Goal: Task Accomplishment & Management: Manage account settings

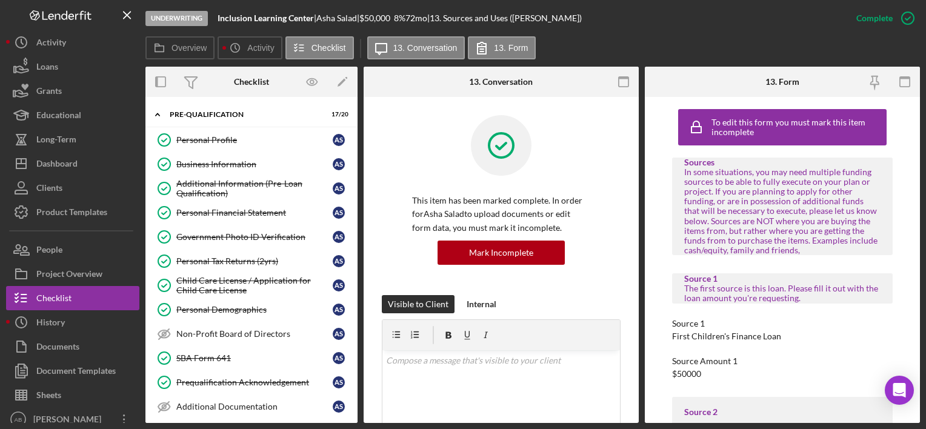
scroll to position [280, 0]
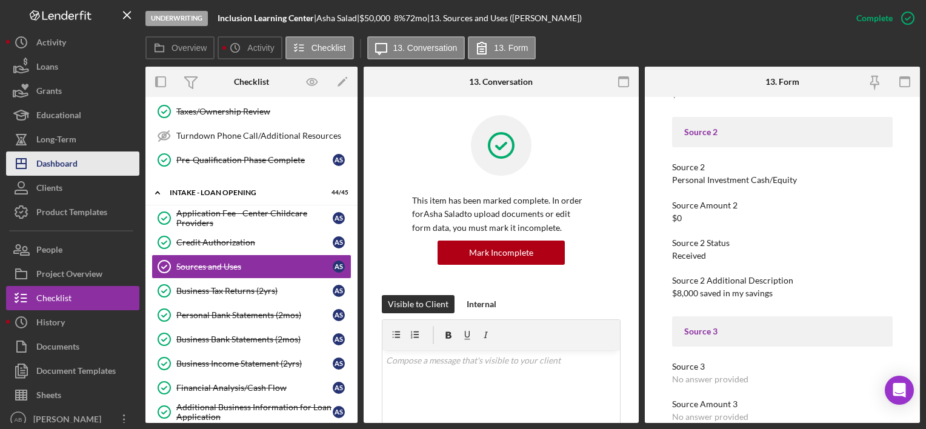
click at [36, 170] on icon "Icon/Dashboard" at bounding box center [21, 164] width 30 height 30
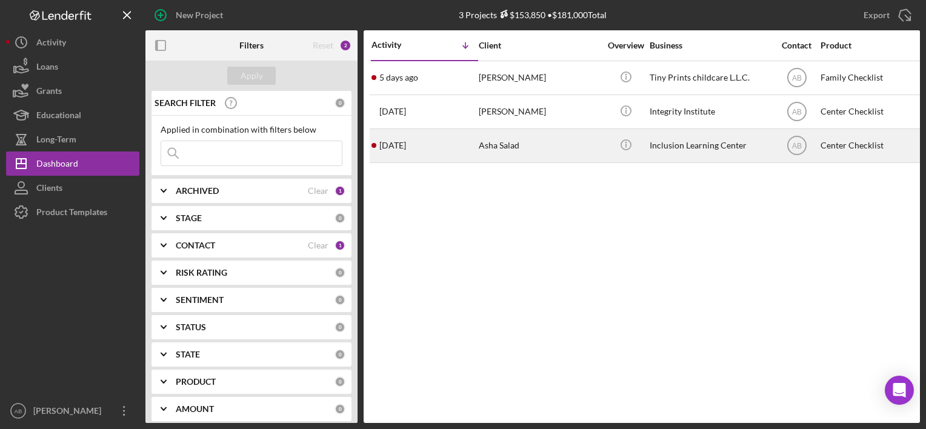
click at [514, 158] on div "Asha Salad" at bounding box center [539, 146] width 121 height 32
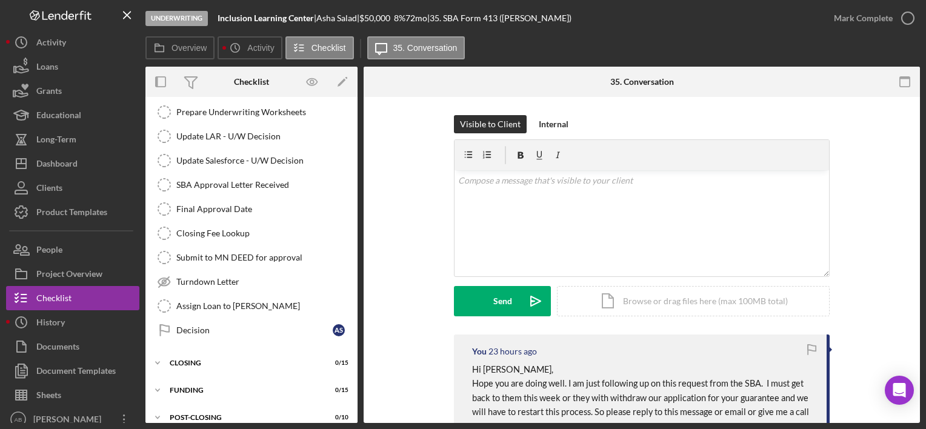
scroll to position [324, 0]
click at [235, 326] on div "Decision" at bounding box center [254, 331] width 156 height 10
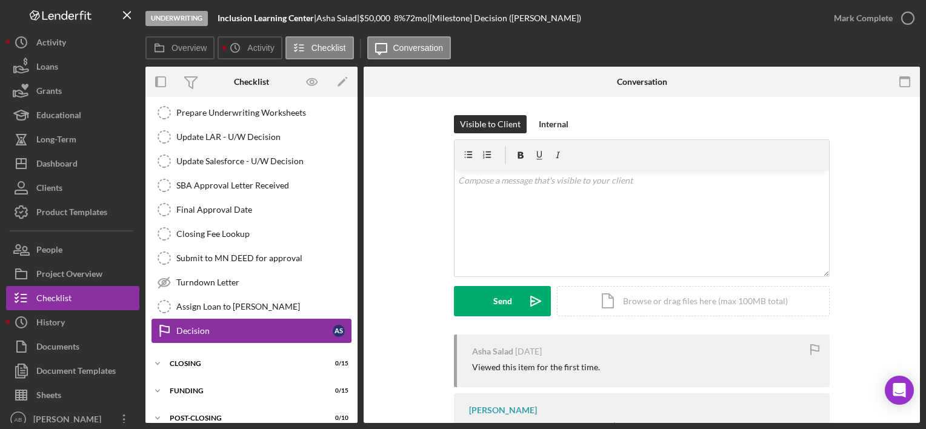
scroll to position [333, 0]
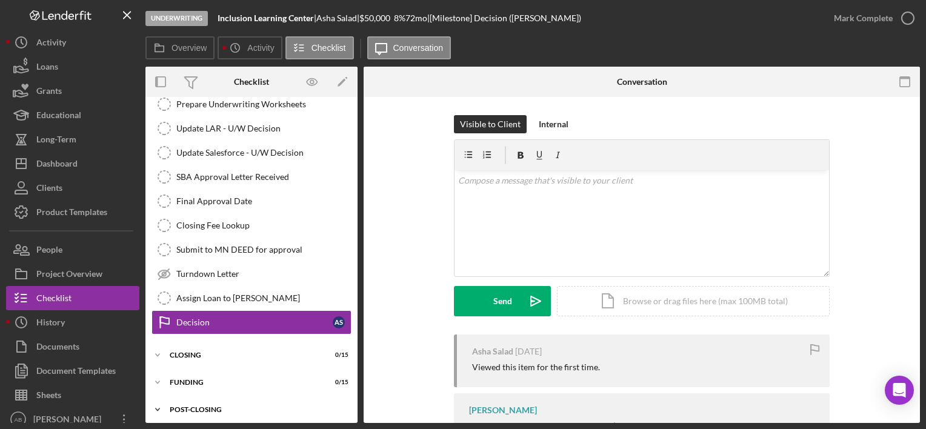
click at [216, 406] on div "POST-CLOSING" at bounding box center [256, 409] width 173 height 7
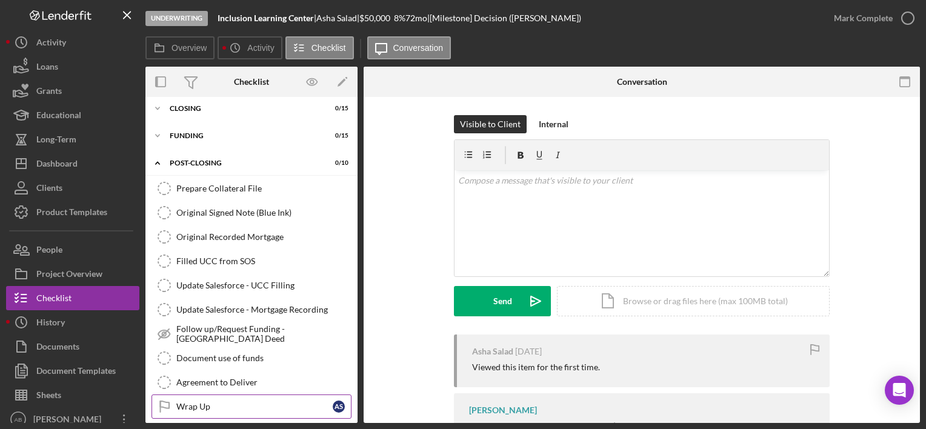
click at [196, 402] on div "Wrap Up" at bounding box center [254, 407] width 156 height 10
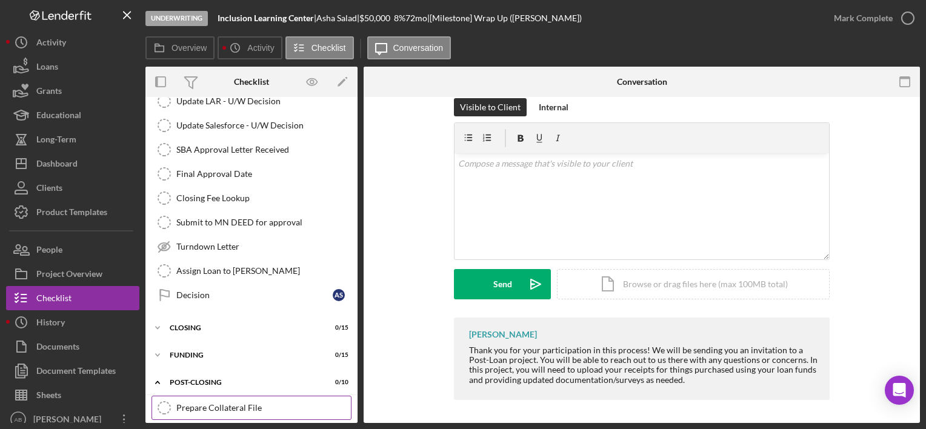
scroll to position [358, 0]
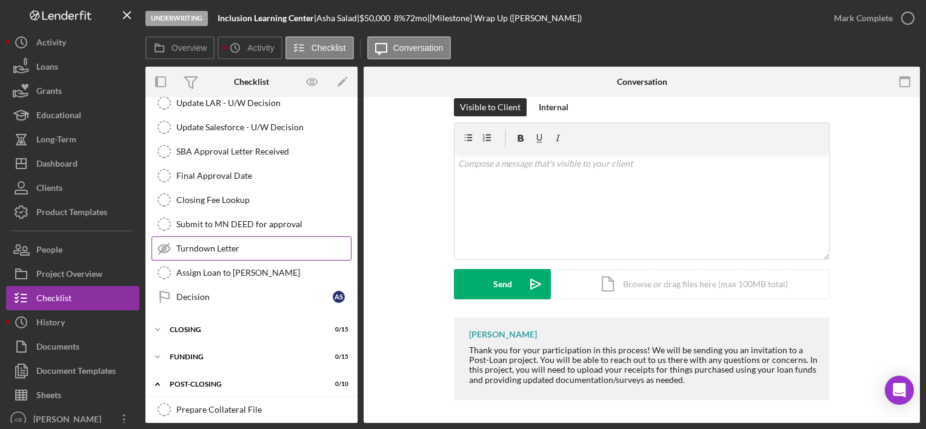
click at [190, 244] on div "Turndown Letter" at bounding box center [263, 249] width 175 height 10
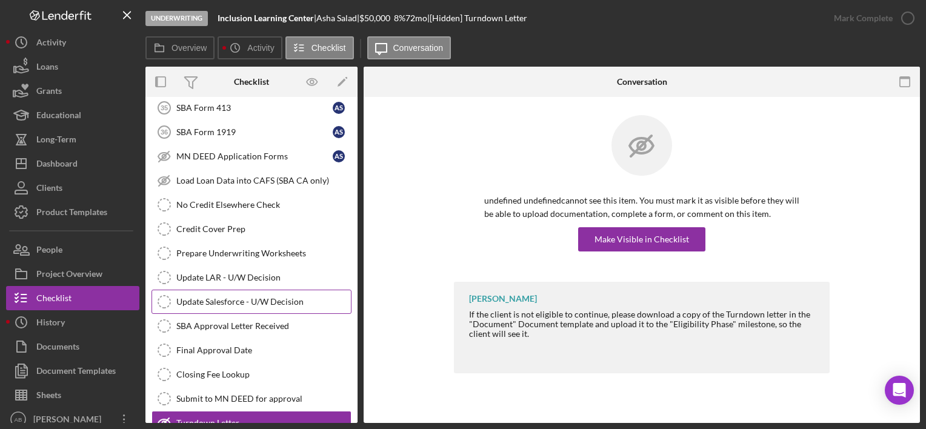
scroll to position [183, 0]
click at [352, 79] on icon "Icon/Edit" at bounding box center [342, 82] width 27 height 27
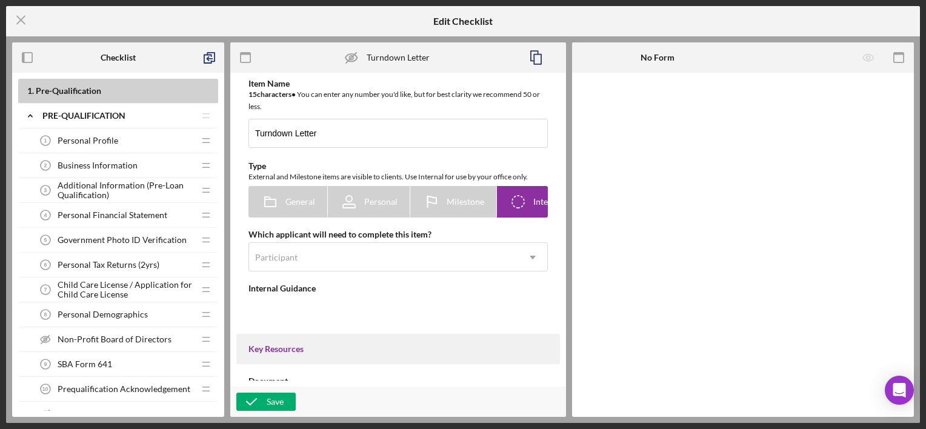
type textarea "<div>If the client is not eligible to continue, please download a copy of the T…"
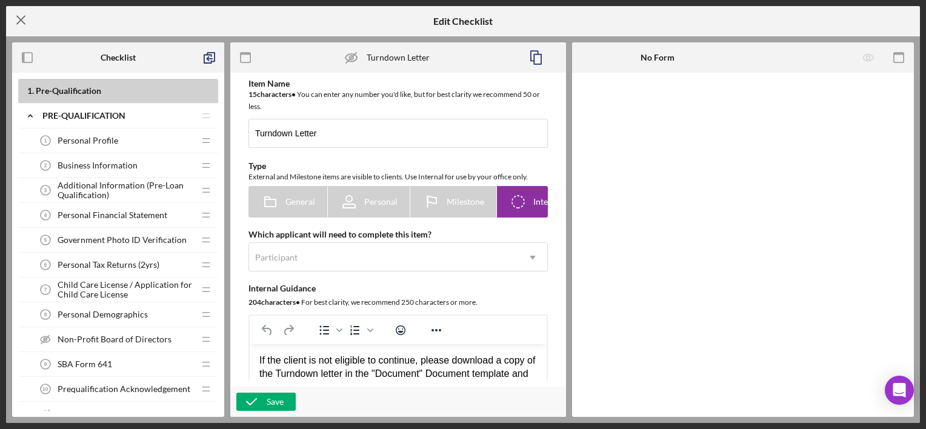
click at [25, 8] on icon "Icon/Menu Close" at bounding box center [21, 20] width 30 height 30
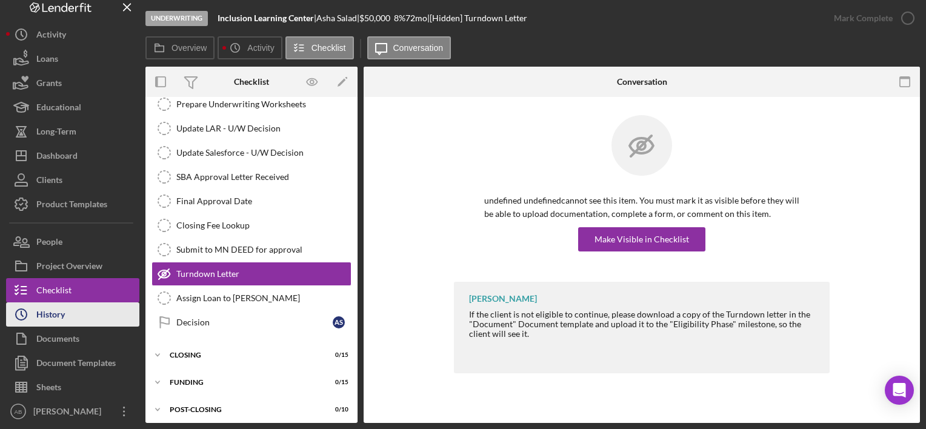
scroll to position [7, 0]
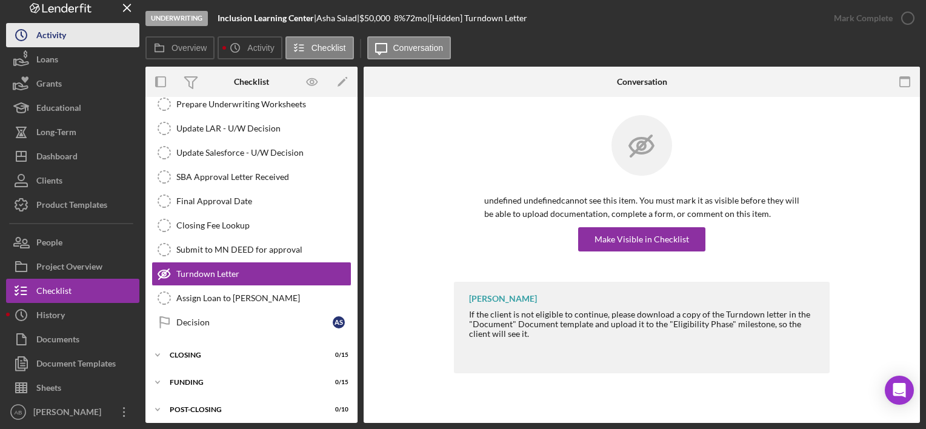
click at [59, 30] on div "Activity" at bounding box center [51, 36] width 30 height 27
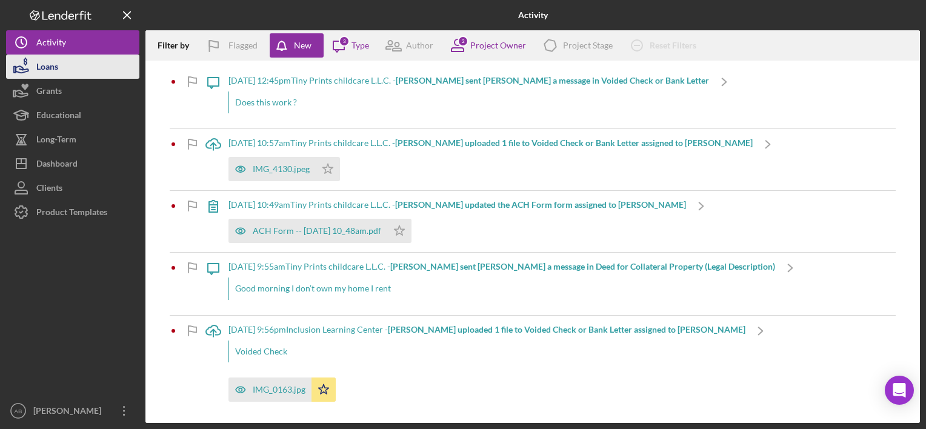
click at [53, 68] on div "Loans" at bounding box center [47, 68] width 22 height 27
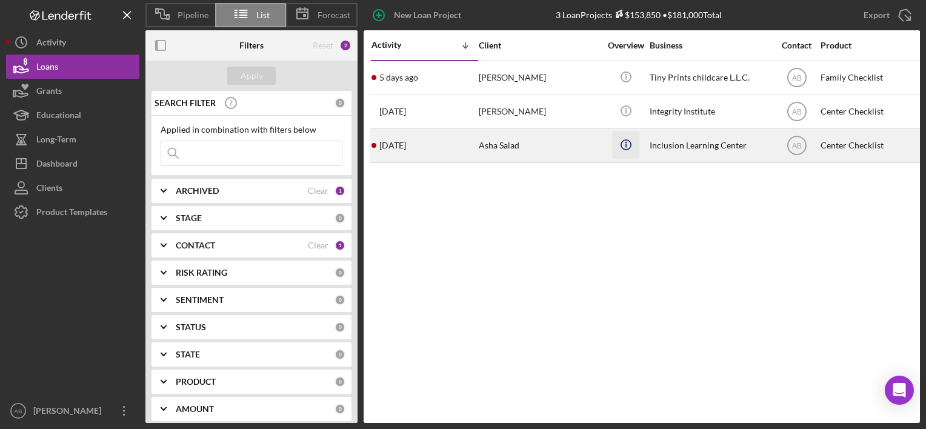
click at [623, 139] on icon "Icon/Info" at bounding box center [625, 144] width 27 height 27
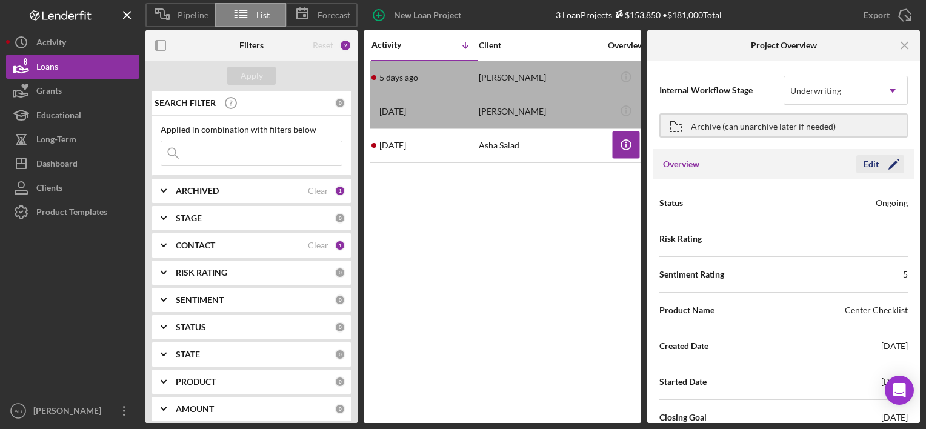
click at [895, 167] on icon "Icon/Edit" at bounding box center [894, 164] width 30 height 30
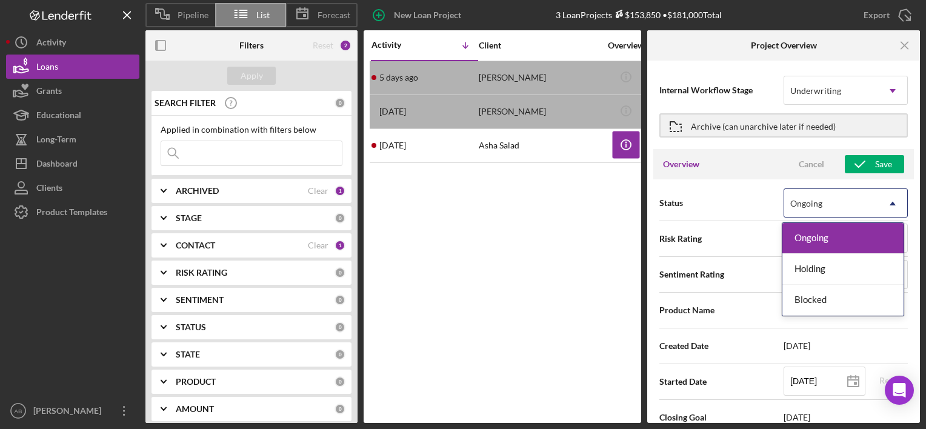
click at [882, 203] on icon "Icon/Dropdown Arrow" at bounding box center [893, 203] width 29 height 29
click at [849, 304] on div "Blocked" at bounding box center [843, 300] width 121 height 31
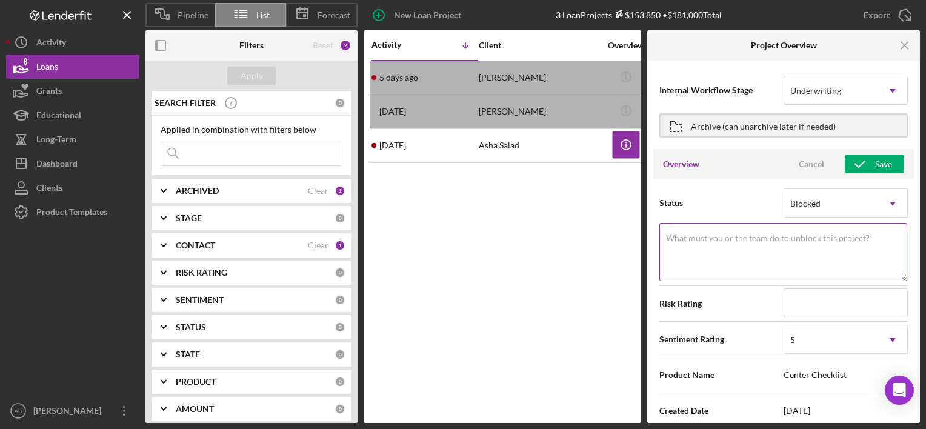
click at [745, 245] on textarea "What must you or the team do to unblock this project?" at bounding box center [784, 252] width 248 height 58
type textarea "Here's a snapshot of information that has been fully approved, as well as the i…"
type textarea "Cl"
type textarea "Here's a snapshot of information that has been fully approved, as well as the i…"
type textarea "Cli"
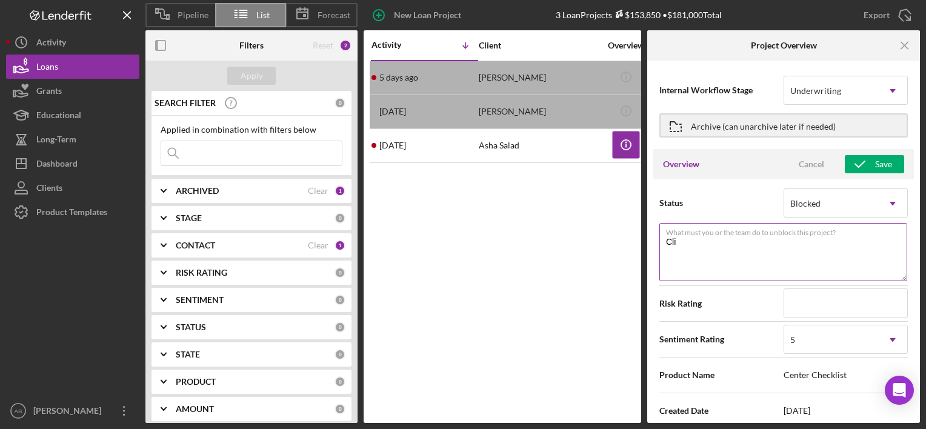
type textarea "Here's a snapshot of information that has been fully approved, as well as the i…"
type textarea "Clie"
type textarea "Here's a snapshot of information that has been fully approved, as well as the i…"
type textarea "Clien"
type textarea "Here's a snapshot of information that has been fully approved, as well as the i…"
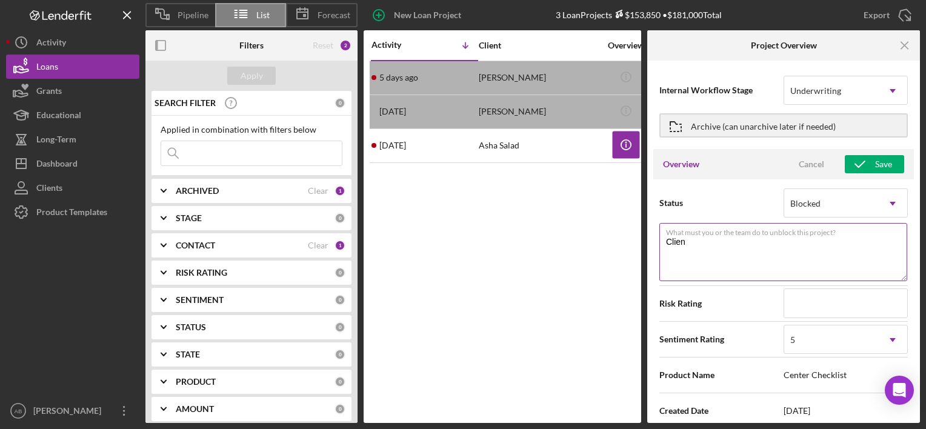
type textarea "Client"
type textarea "Here's a snapshot of information that has been fully approved, as well as the i…"
type textarea "Clientn"
type textarea "Here's a snapshot of information that has been fully approved, as well as the i…"
type textarea "Client"
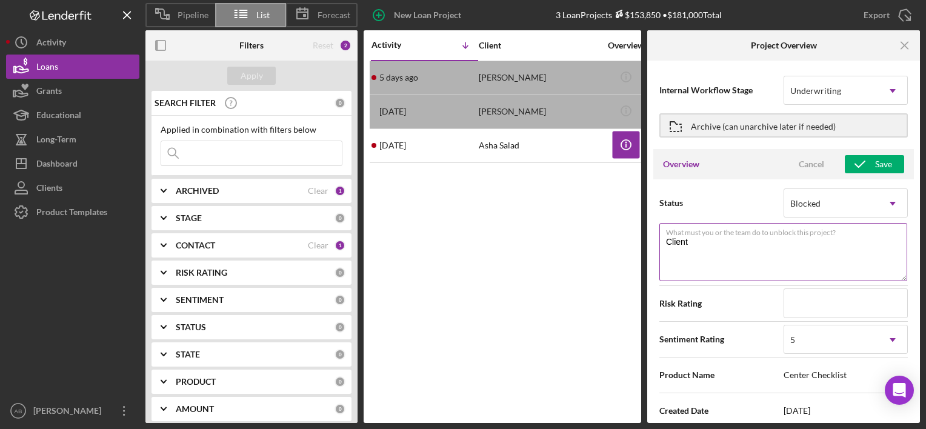
type textarea "Here's a snapshot of information that has been fully approved, as well as the i…"
type textarea "Client"
type textarea "Here's a snapshot of information that has been fully approved, as well as the i…"
type textarea "Client n"
type textarea "Here's a snapshot of information that has been fully approved, as well as the i…"
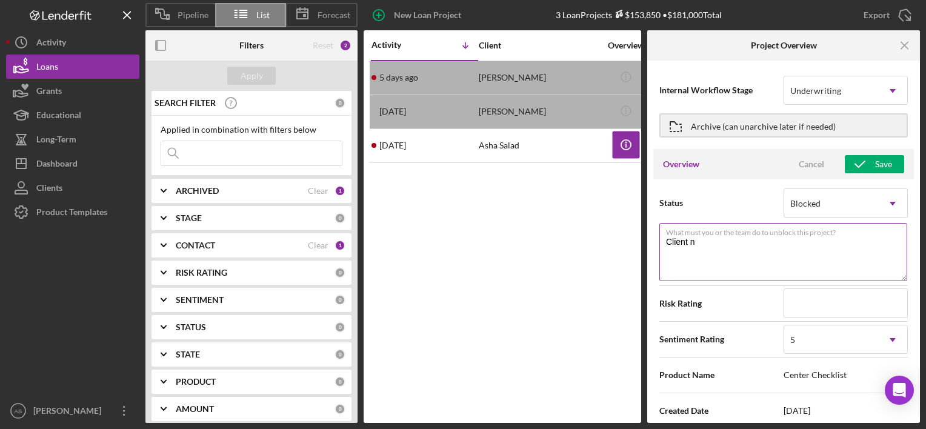
type textarea "Client no"
type textarea "Here's a snapshot of information that has been fully approved, as well as the i…"
type textarea "Client no"
type textarea "Here's a snapshot of information that has been fully approved, as well as the i…"
type textarea "Client no l"
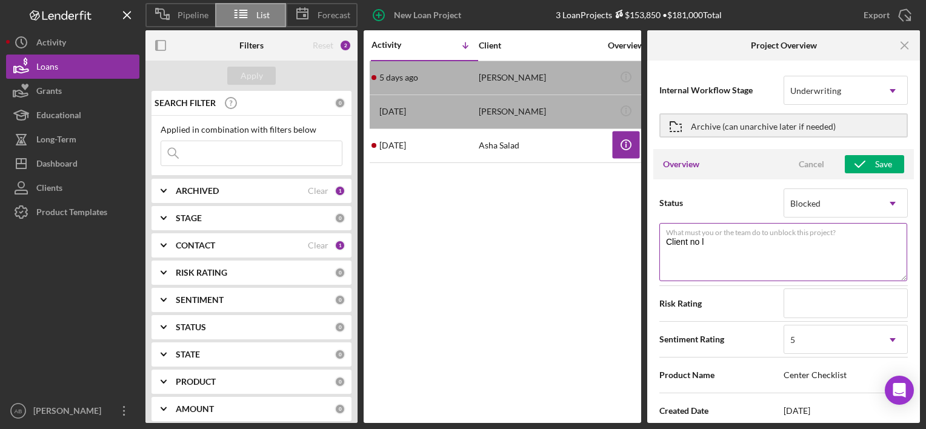
type textarea "Here's a snapshot of information that has been fully approved, as well as the i…"
type textarea "Client no lo"
type textarea "Here's a snapshot of information that has been fully approved, as well as the i…"
type textarea "Client no lon"
type textarea "Here's a snapshot of information that has been fully approved, as well as the i…"
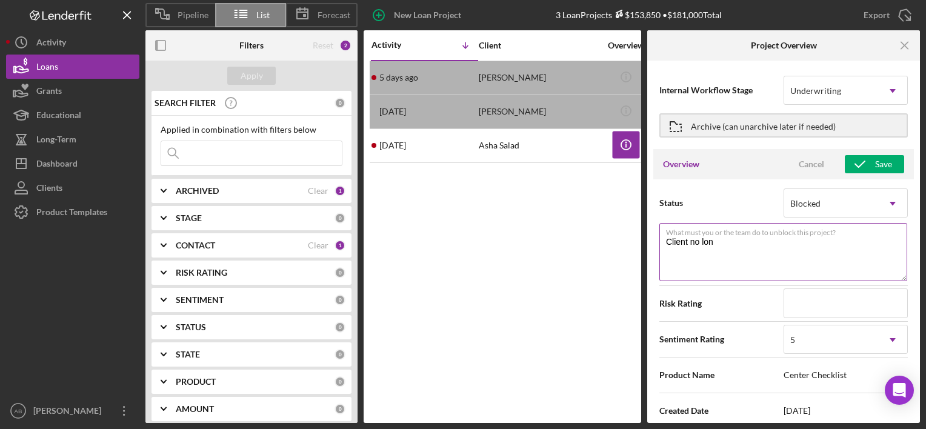
type textarea "Client no long"
type textarea "Here's a snapshot of information that has been fully approved, as well as the i…"
type textarea "Client no longe"
type textarea "Here's a snapshot of information that has been fully approved, as well as the i…"
type textarea "Client no longer"
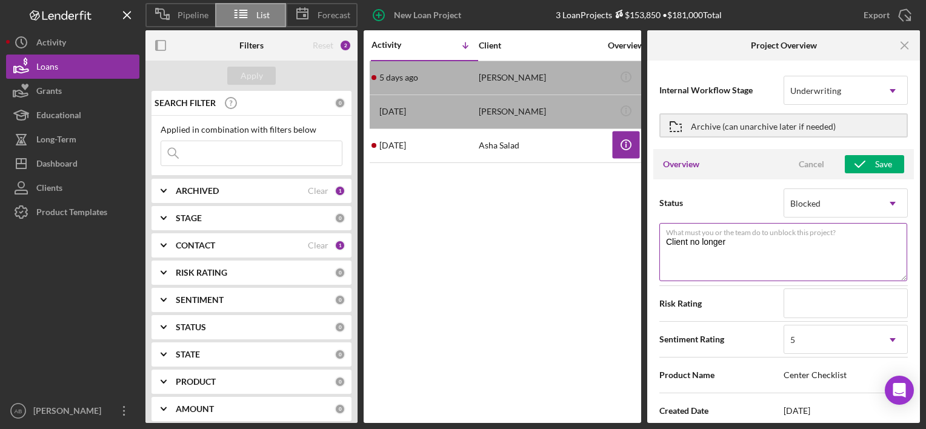
type textarea "Here's a snapshot of information that has been fully approved, as well as the i…"
type textarea "Client no longer i"
type textarea "Here's a snapshot of information that has been fully approved, as well as the i…"
type textarea "Client no longer int"
type textarea "Here's a snapshot of information that has been fully approved, as well as the i…"
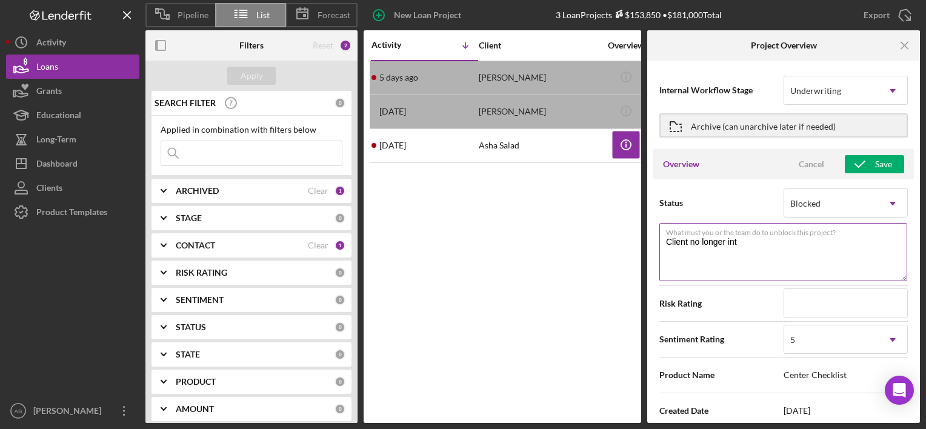
type textarea "Client no longer inte"
type textarea "Here's a snapshot of information that has been fully approved, as well as the i…"
type textarea "Client no longer inter"
type textarea "Here's a snapshot of information that has been fully approved, as well as the i…"
type textarea "Client no longer intere"
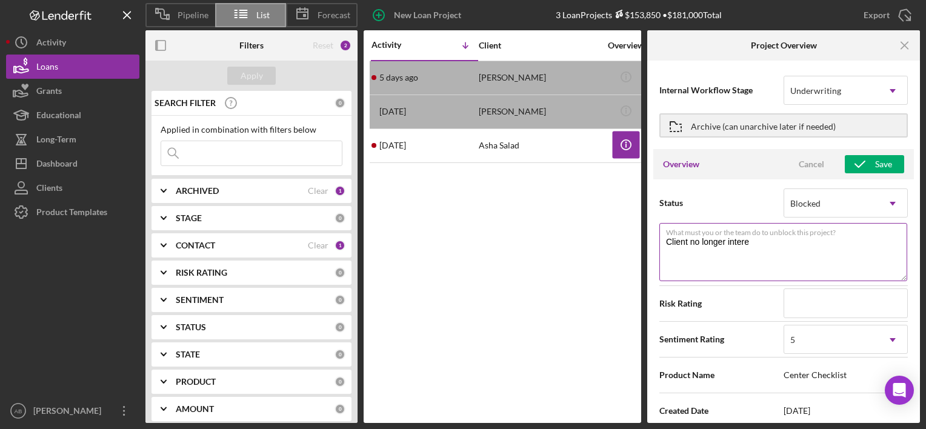
type textarea "Here's a snapshot of information that has been fully approved, as well as the i…"
type textarea "Client no longer interes"
type textarea "Here's a snapshot of information that has been fully approved, as well as the i…"
type textarea "Client no longer interest"
type textarea "Here's a snapshot of information that has been fully approved, as well as the i…"
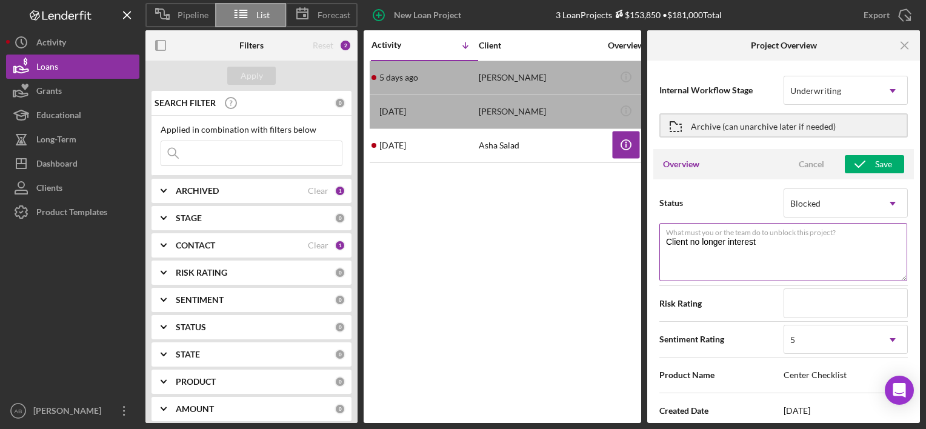
type textarea "Client no longer interest"
type textarea "Here's a snapshot of information that has been fully approved, as well as the i…"
type textarea "Client no longer interest"
type textarea "Here's a snapshot of information that has been fully approved, as well as the i…"
type textarea "Client no longer intereste"
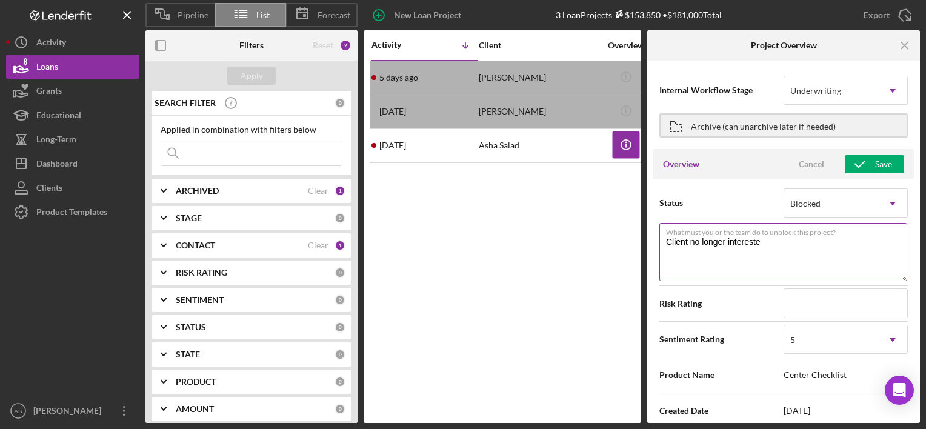
type textarea "Here's a snapshot of information that has been fully approved, as well as the i…"
type textarea "Client no longer interested"
type textarea "Here's a snapshot of information that has been fully approved, as well as the i…"
type textarea "Client no longer interested"
type textarea "Here's a snapshot of information that has been fully approved, as well as the i…"
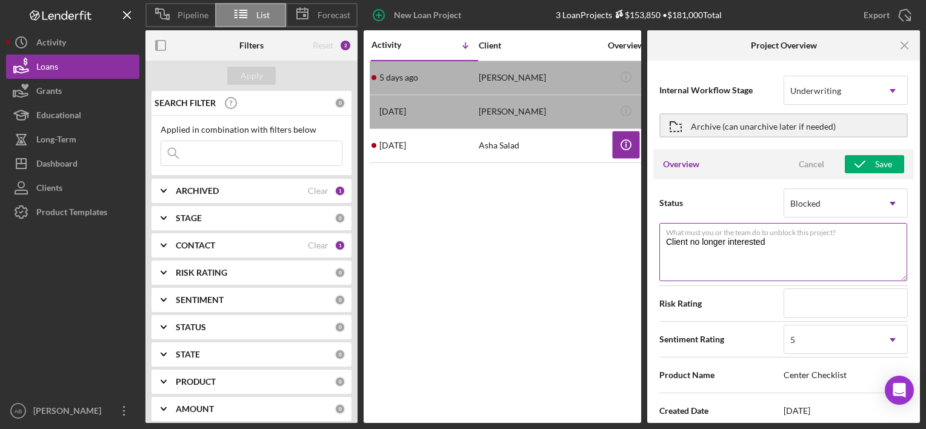
type textarea "Client no longer interested i"
type textarea "Here's a snapshot of information that has been fully approved, as well as the i…"
type textarea "Client no longer interested in"
type textarea "Here's a snapshot of information that has been fully approved, as well as the i…"
type textarea "Client no longer interested in f"
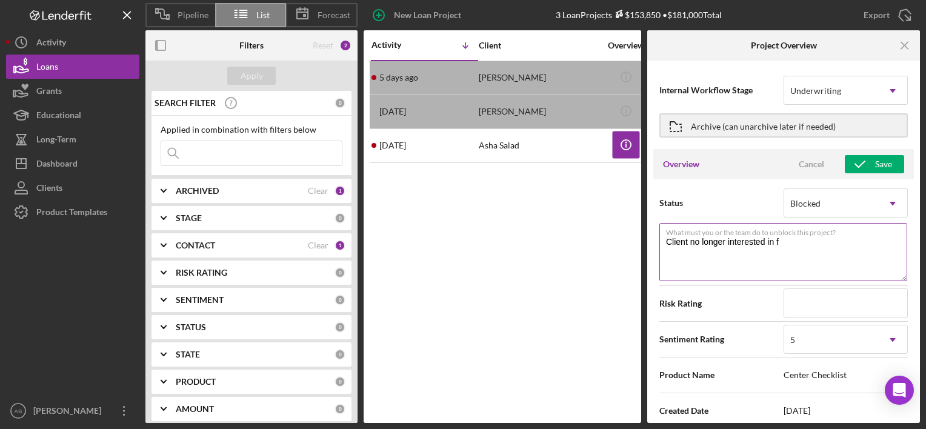
type textarea "Here's a snapshot of information that has been fully approved, as well as the i…"
type textarea "Client no longer interested in fu"
type textarea "Here's a snapshot of information that has been fully approved, as well as the i…"
type textarea "Client no longer interested in fun"
type textarea "Here's a snapshot of information that has been fully approved, as well as the i…"
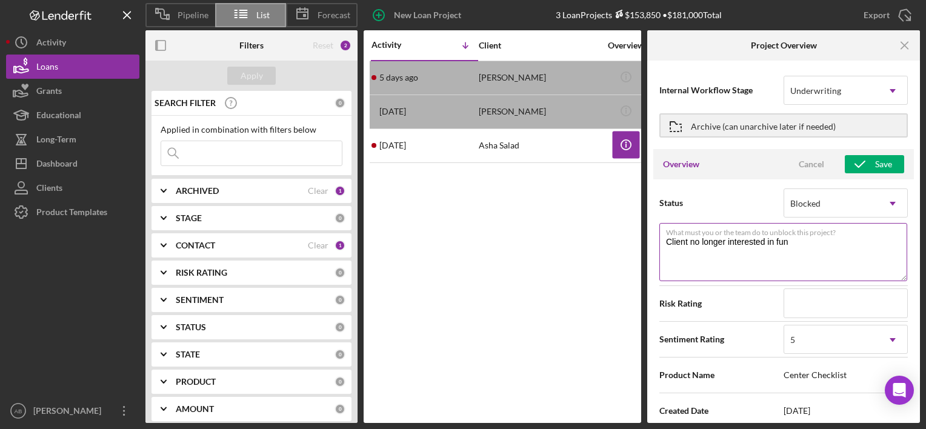
type textarea "Client no longer interested in fund"
type textarea "Here's a snapshot of information that has been fully approved, as well as the i…"
type textarea "Client no longer interested in fundi"
type textarea "Here's a snapshot of information that has been fully approved, as well as the i…"
type textarea "Client no longer interested in funding"
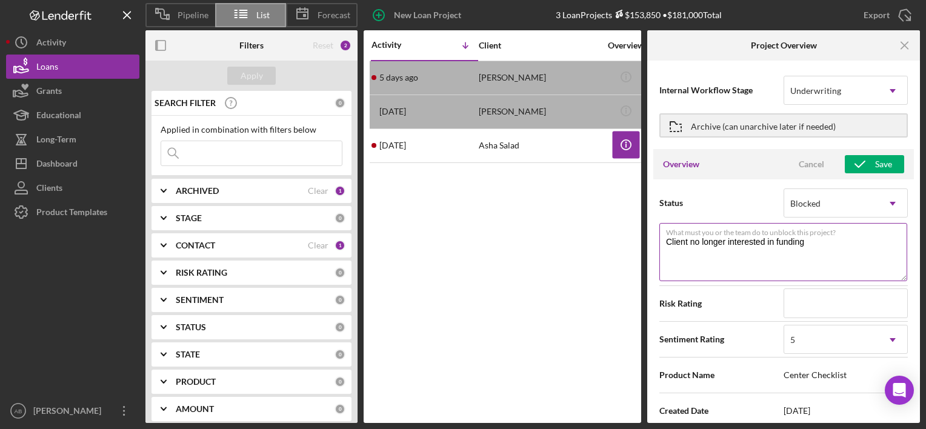
type textarea "Here's a snapshot of information that has been fully approved, as well as the i…"
type textarea "Client no longer interested in funding"
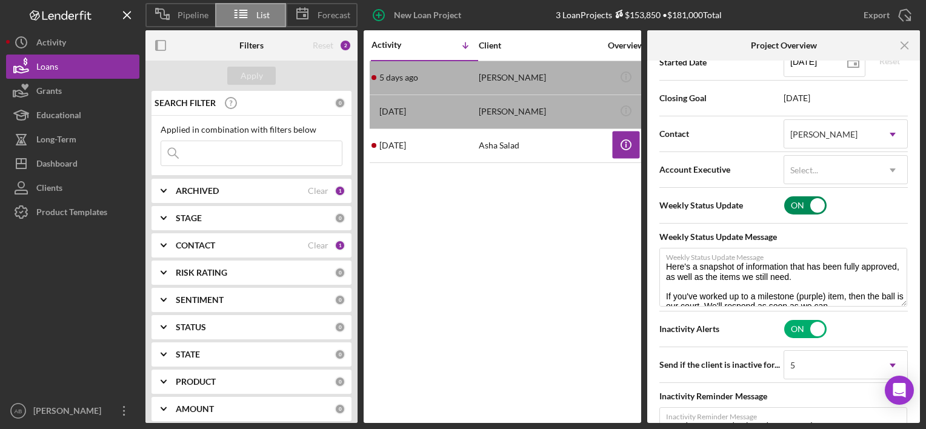
scroll to position [386, 0]
type textarea "Here's a snapshot of information that has been fully approved, as well as the i…"
click at [803, 209] on input "checkbox" at bounding box center [806, 204] width 42 height 18
checkbox input "false"
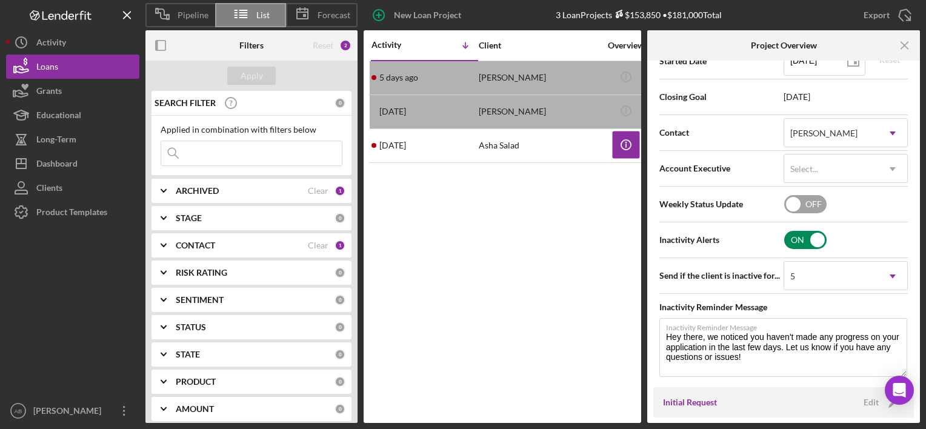
click at [810, 240] on input "checkbox" at bounding box center [806, 240] width 42 height 18
checkbox input "false"
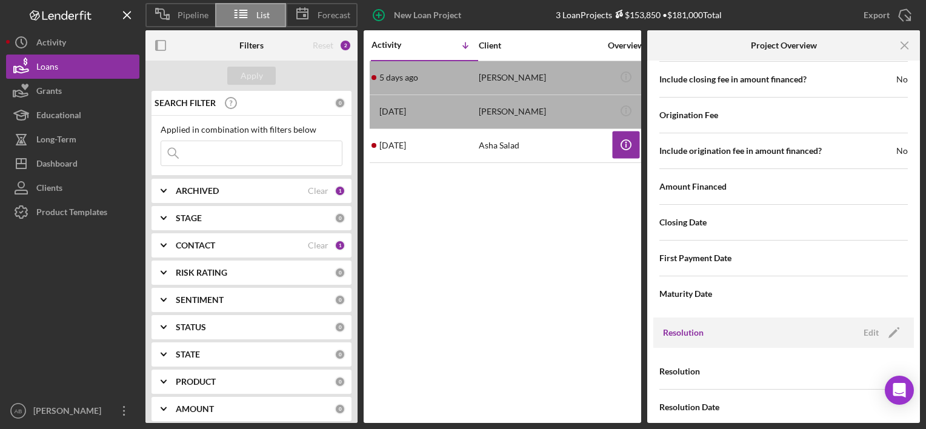
scroll to position [1325, 0]
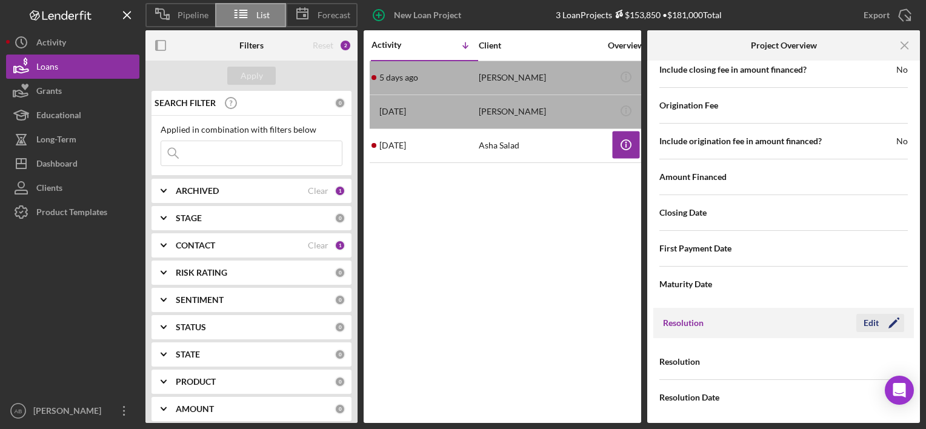
click at [888, 326] on icon "Icon/Edit" at bounding box center [894, 323] width 30 height 30
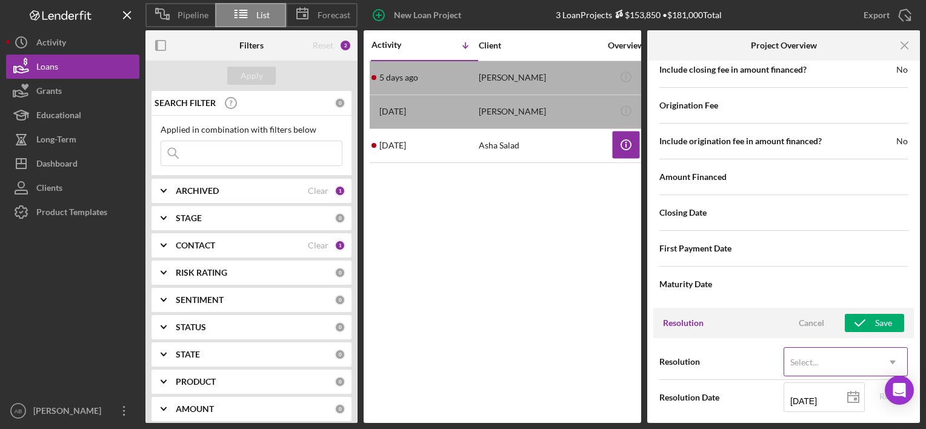
click at [883, 352] on icon "Icon/Dropdown Arrow" at bounding box center [893, 362] width 29 height 29
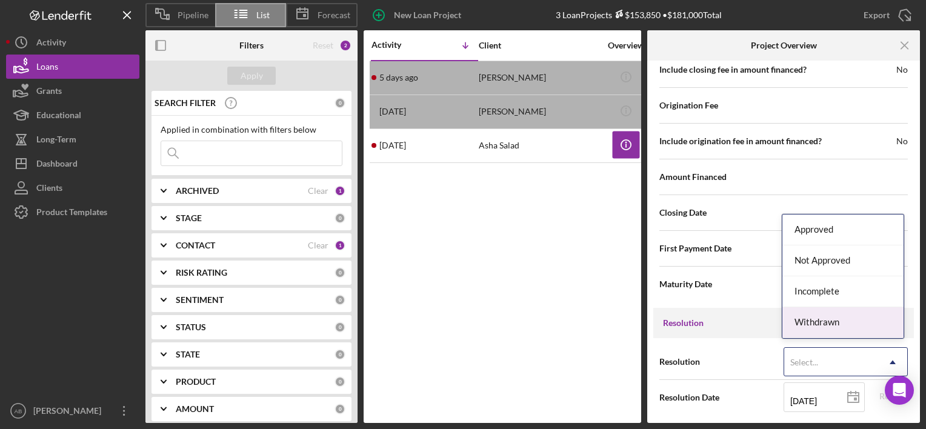
click at [860, 315] on div "Withdrawn" at bounding box center [843, 322] width 121 height 31
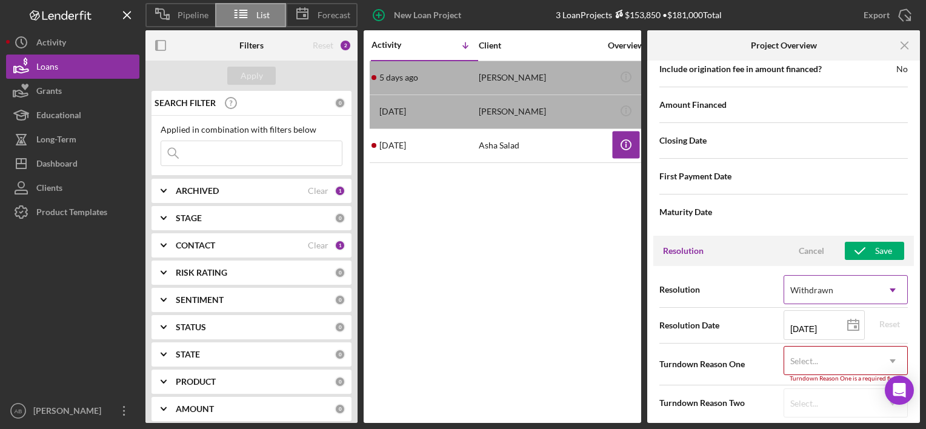
scroll to position [1402, 0]
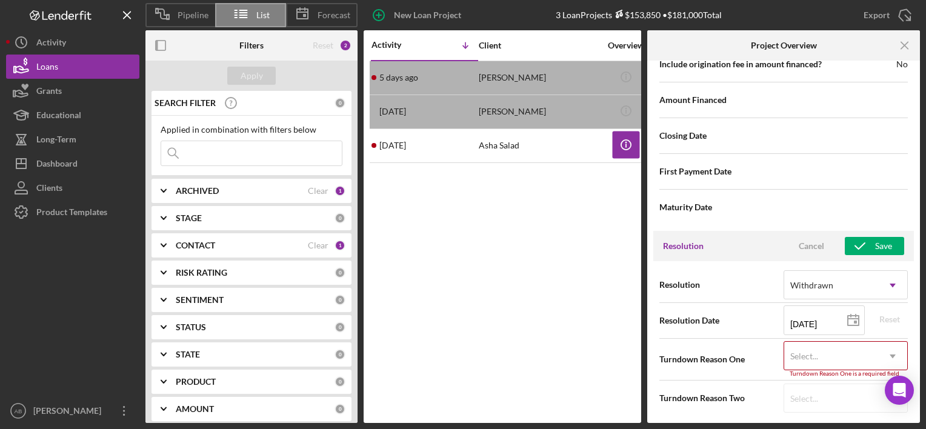
click at [867, 351] on div "Select..." at bounding box center [832, 357] width 94 height 28
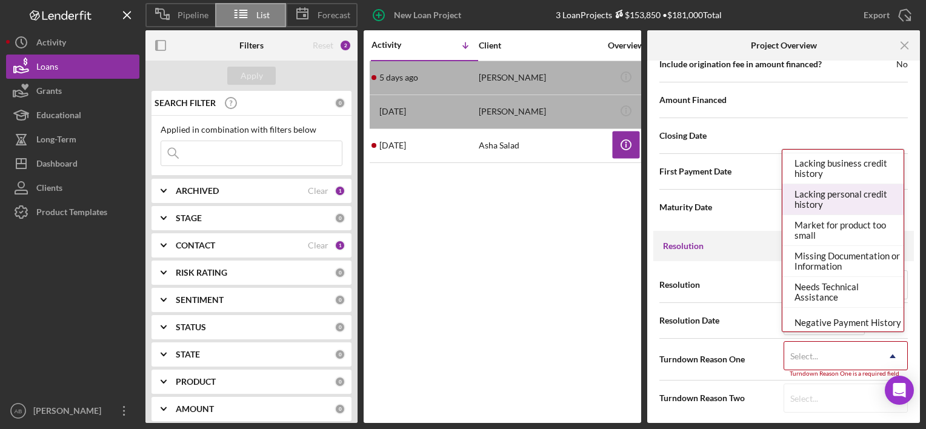
scroll to position [615, 0]
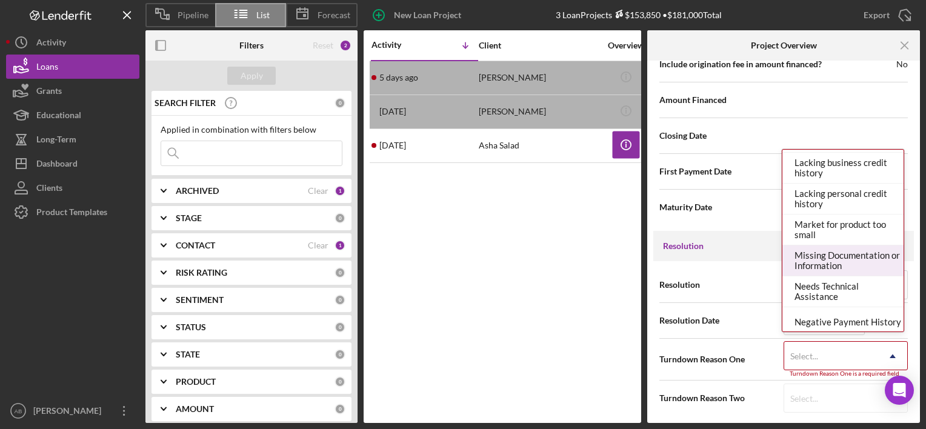
click at [831, 247] on div "Missing Documentation or Information" at bounding box center [843, 261] width 121 height 31
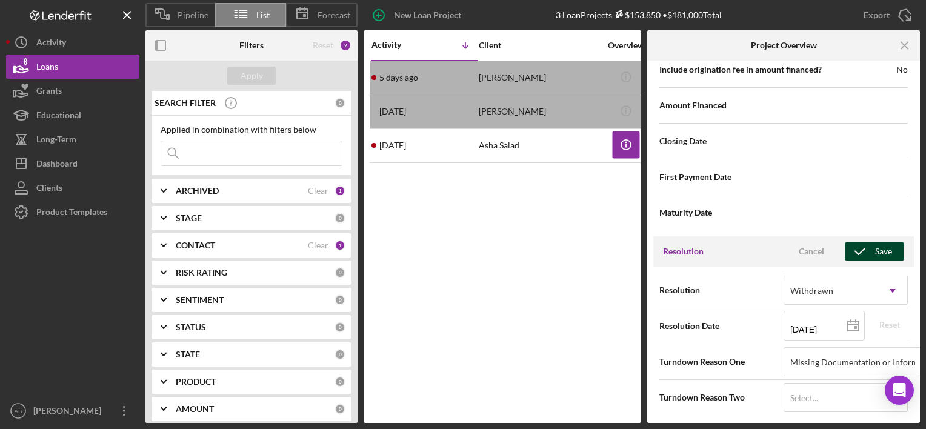
click at [868, 244] on icon "button" at bounding box center [860, 251] width 30 height 30
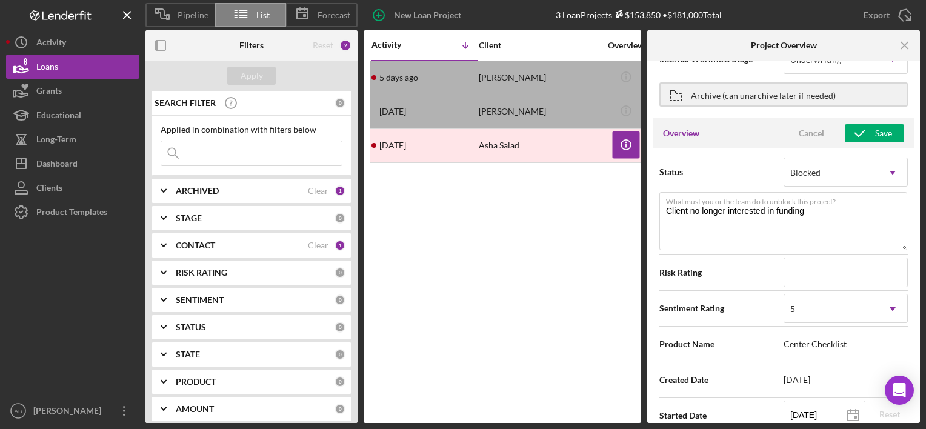
scroll to position [0, 0]
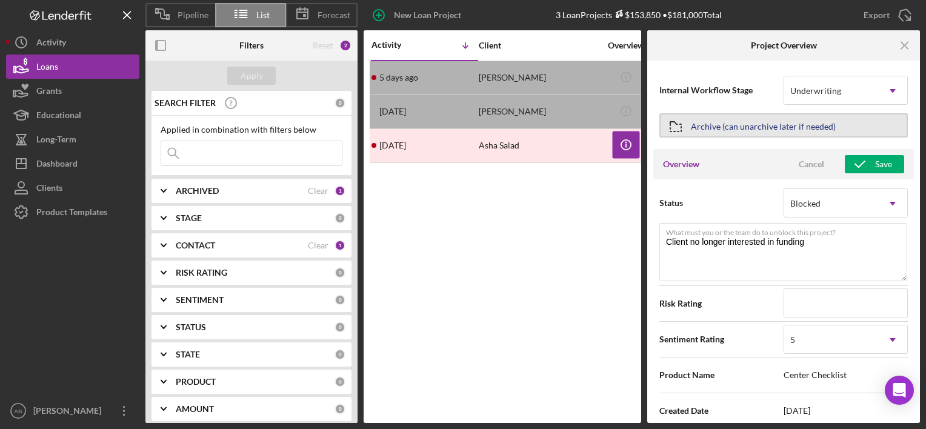
click at [733, 119] on div "Archive (can unarchive later if needed)" at bounding box center [763, 126] width 145 height 22
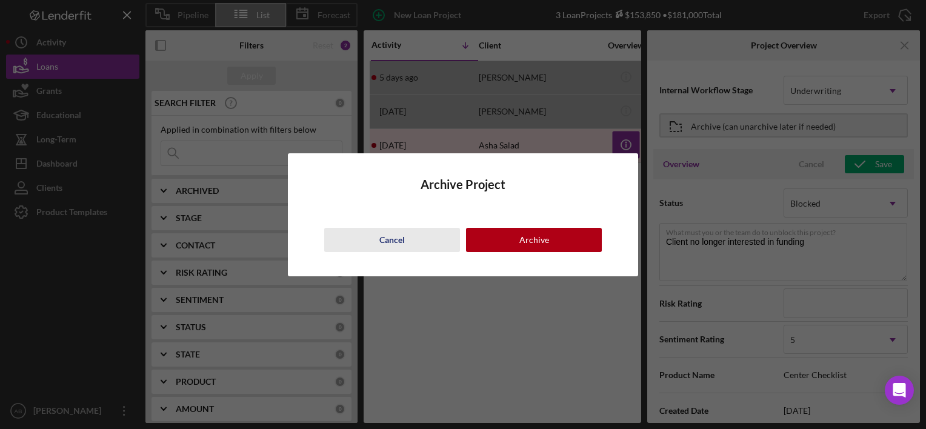
click at [398, 241] on div "Cancel" at bounding box center [392, 240] width 25 height 24
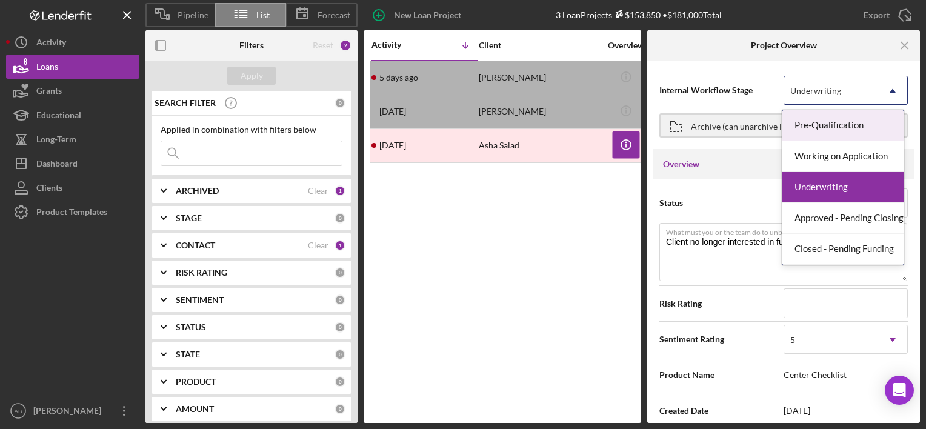
click at [817, 86] on div "Underwriting" at bounding box center [816, 91] width 51 height 10
click at [854, 36] on div "Icon/Menu Close" at bounding box center [874, 45] width 91 height 30
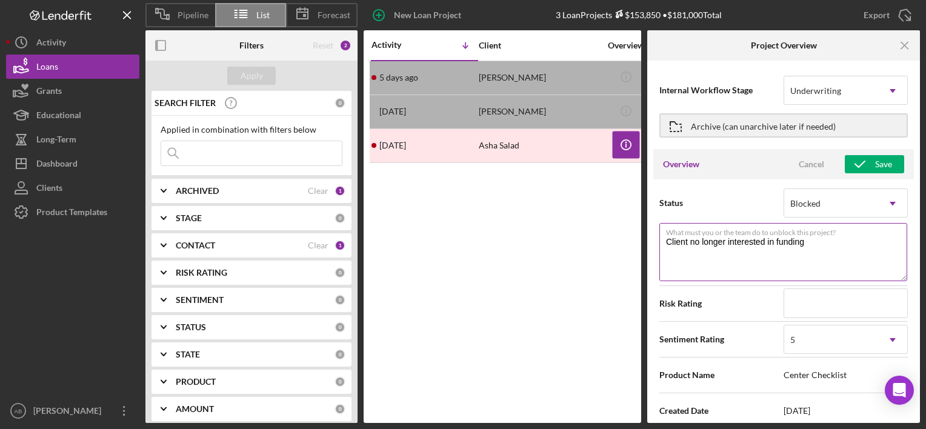
click at [825, 247] on textarea "Client no longer interested in funding" at bounding box center [784, 252] width 248 height 58
type textarea "Client no longer interested in funding - did not complete SBA process for guara…"
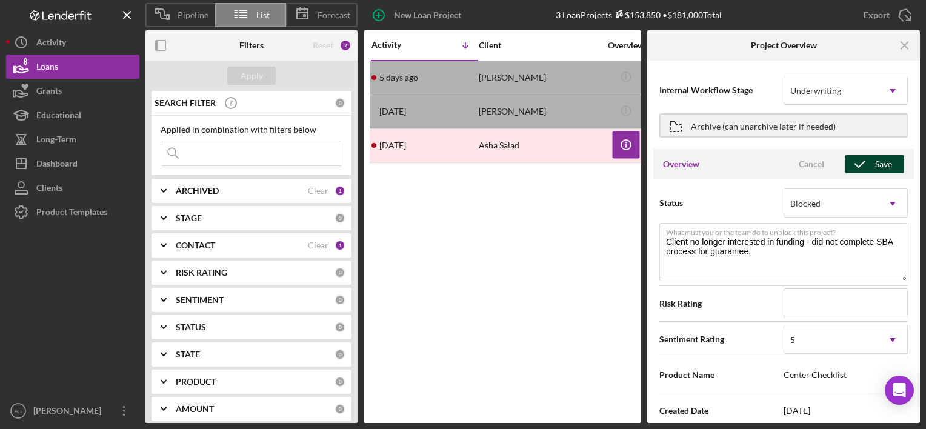
click at [876, 172] on div "Save" at bounding box center [883, 164] width 17 height 18
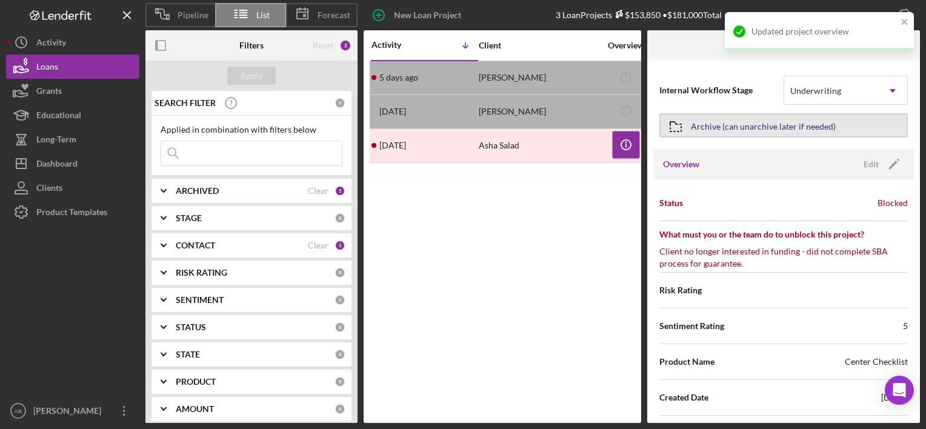
click at [797, 124] on div "Archive (can unarchive later if needed)" at bounding box center [763, 126] width 145 height 22
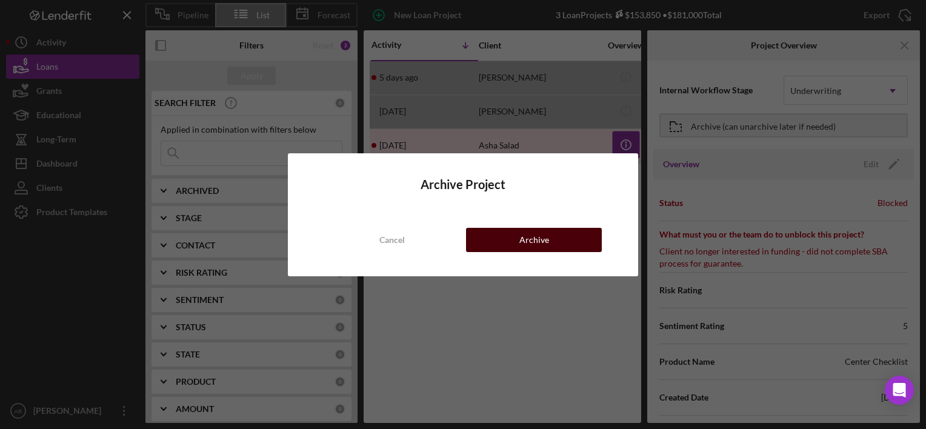
click at [563, 237] on button "Archive" at bounding box center [534, 240] width 136 height 24
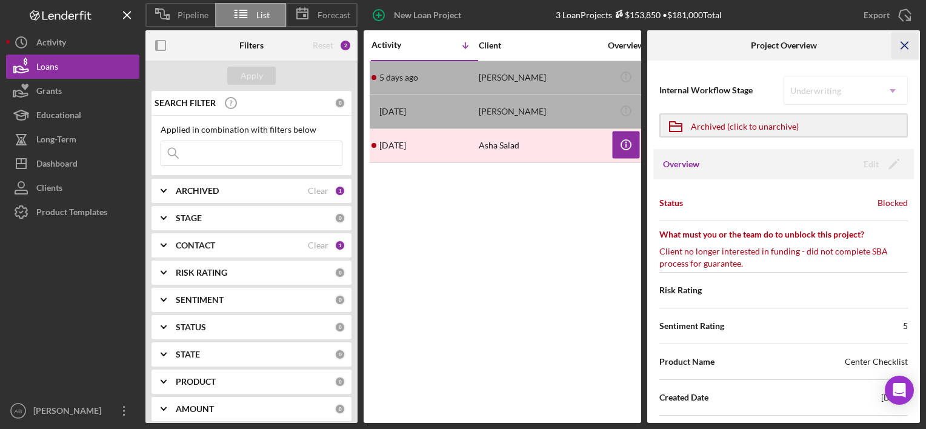
click at [910, 43] on icon "Icon/Menu Close" at bounding box center [905, 45] width 27 height 27
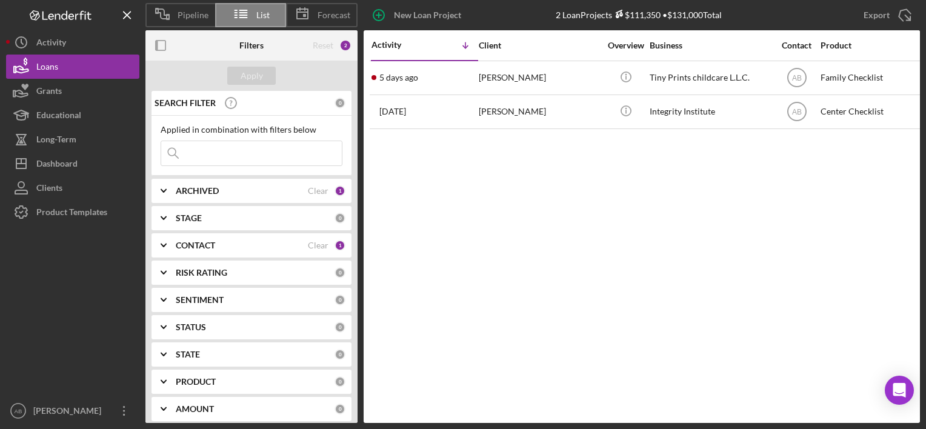
click at [303, 246] on div "CONTACT" at bounding box center [242, 246] width 132 height 10
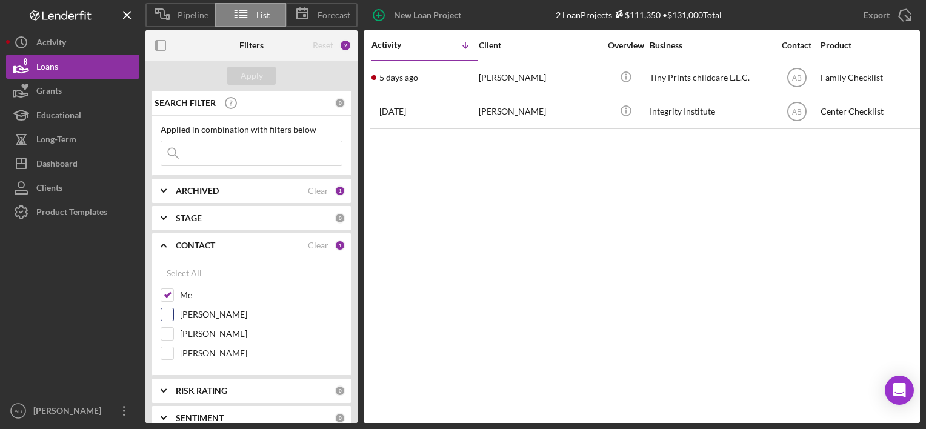
click at [164, 309] on input "[PERSON_NAME]" at bounding box center [167, 315] width 12 height 12
click at [170, 313] on input "[PERSON_NAME]" at bounding box center [167, 315] width 12 height 12
checkbox input "false"
click at [224, 189] on div "ARCHIVED" at bounding box center [242, 191] width 132 height 10
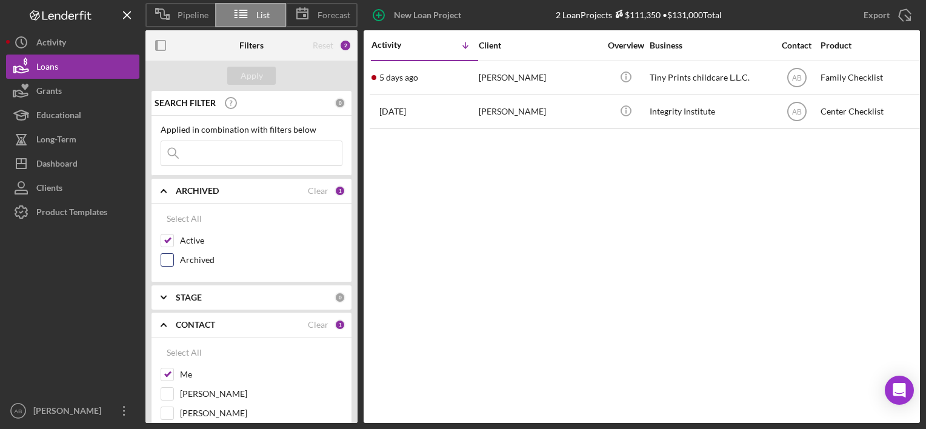
click at [198, 257] on label "Archived" at bounding box center [261, 260] width 162 height 12
click at [173, 257] on input "Archived" at bounding box center [167, 260] width 12 height 12
click at [170, 262] on input "Archived" at bounding box center [167, 260] width 12 height 12
checkbox input "false"
click at [503, 259] on div "Activity Icon/Table Sort Arrow Client Overview Business Contact Product Amount …" at bounding box center [642, 226] width 557 height 393
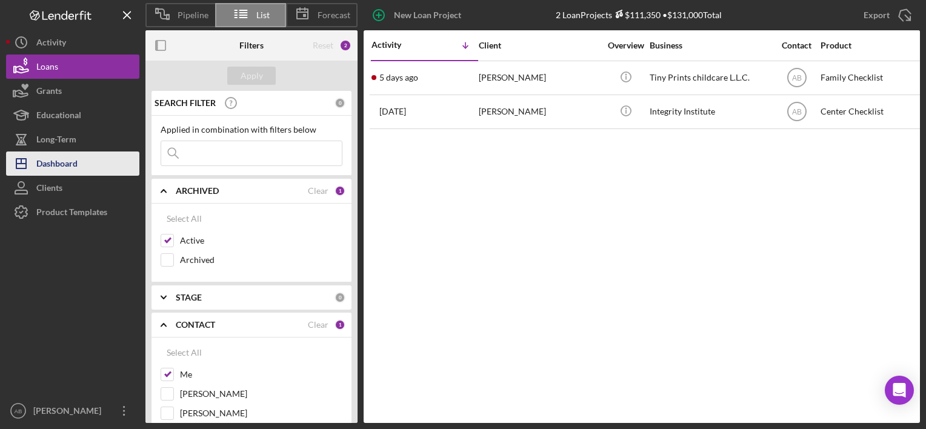
click at [67, 158] on div "Dashboard" at bounding box center [56, 165] width 41 height 27
